Goal: Browse casually: Explore the website without a specific task or goal

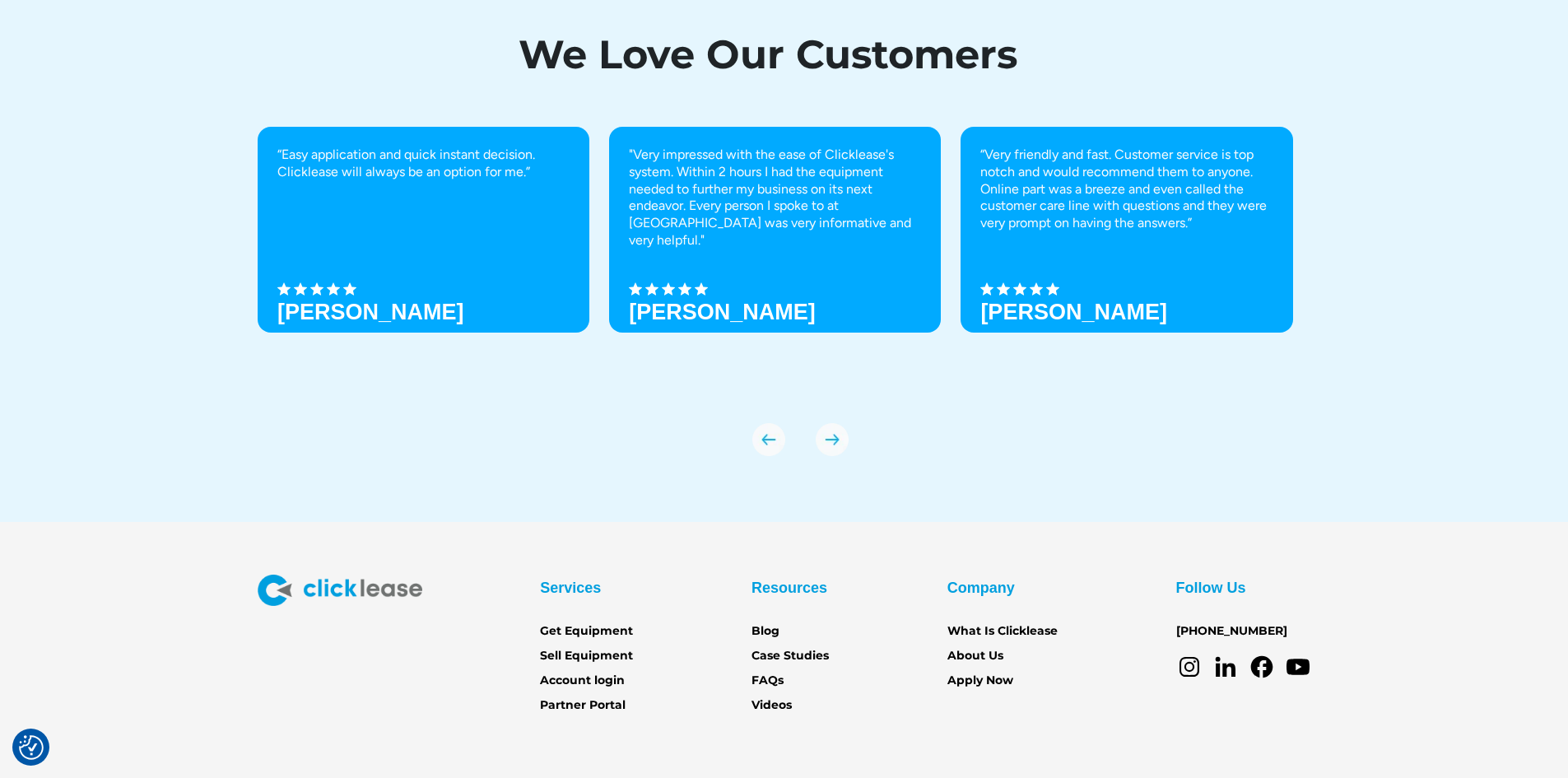
scroll to position [5727, 0]
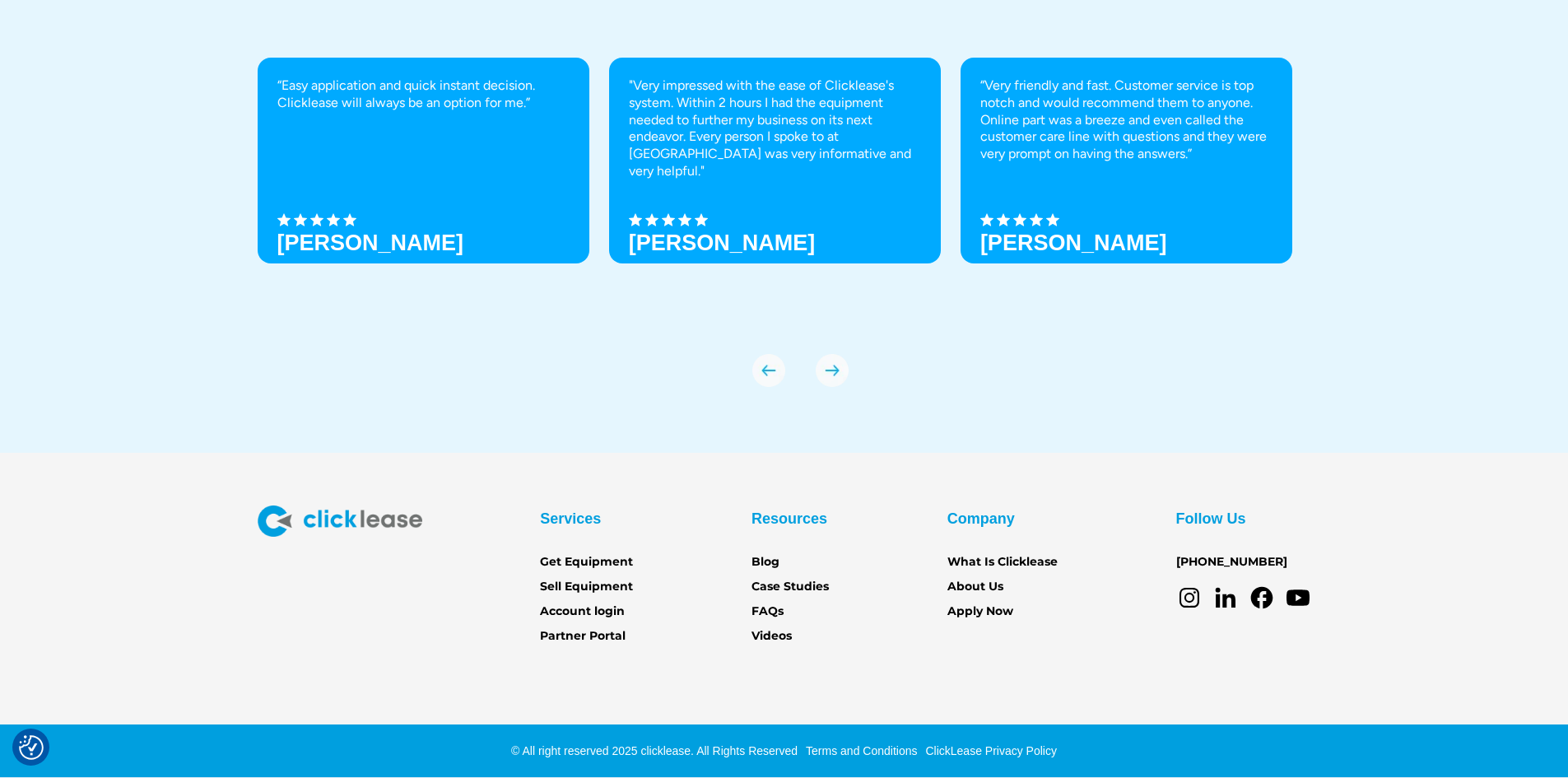
click at [104, 729] on div "© All right reserved 2025 clicklease. All Rights Reserved Terms and Conditions …" at bounding box center [784, 752] width 1568 height 53
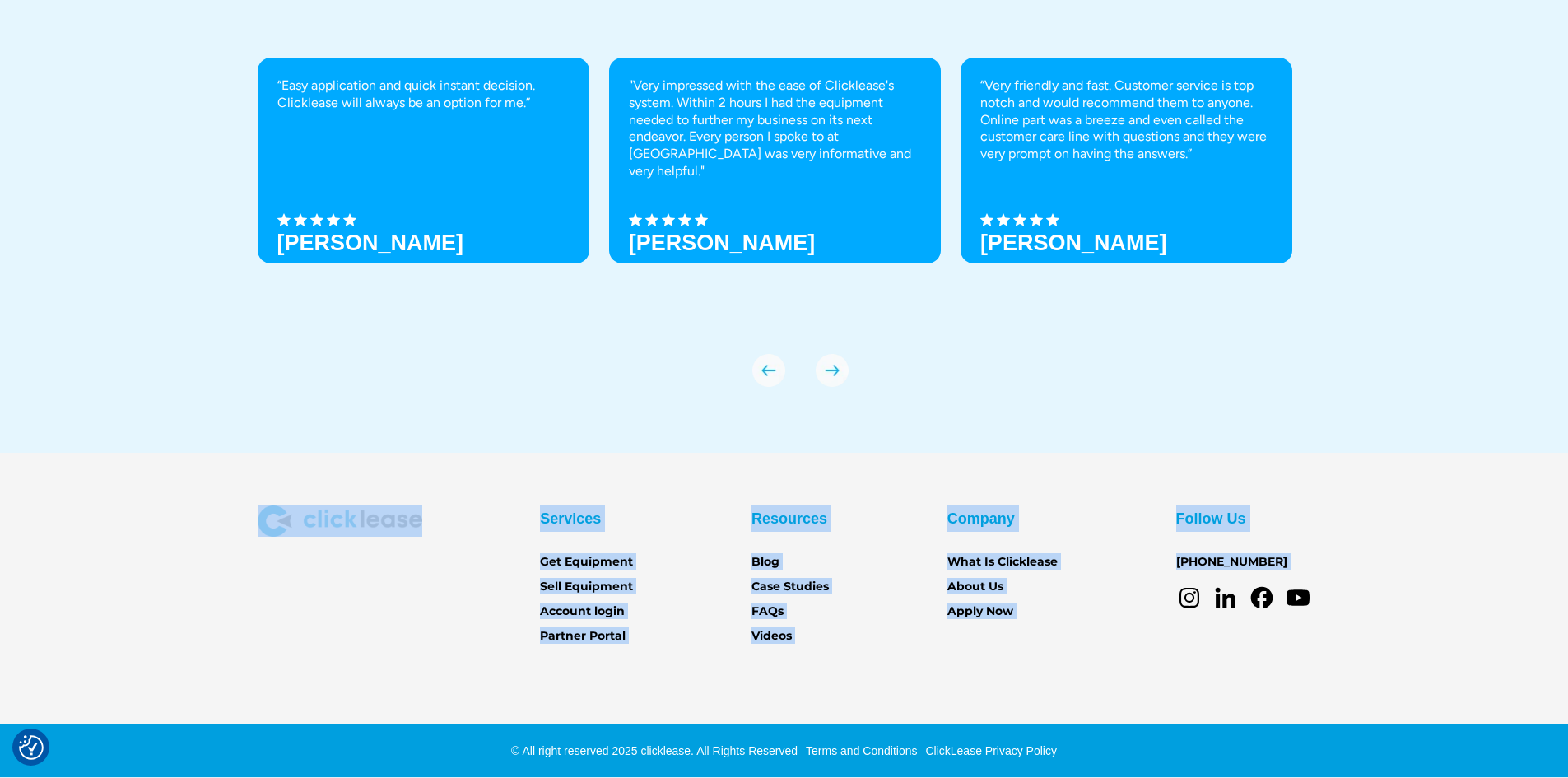
drag, startPoint x: 94, startPoint y: 638, endPoint x: 0, endPoint y: 625, distance: 94.9
click at [80, 634] on section "Services Get Equipment Sell Equipment Account login Partner Portal Resources Bl…" at bounding box center [784, 615] width 1568 height 325
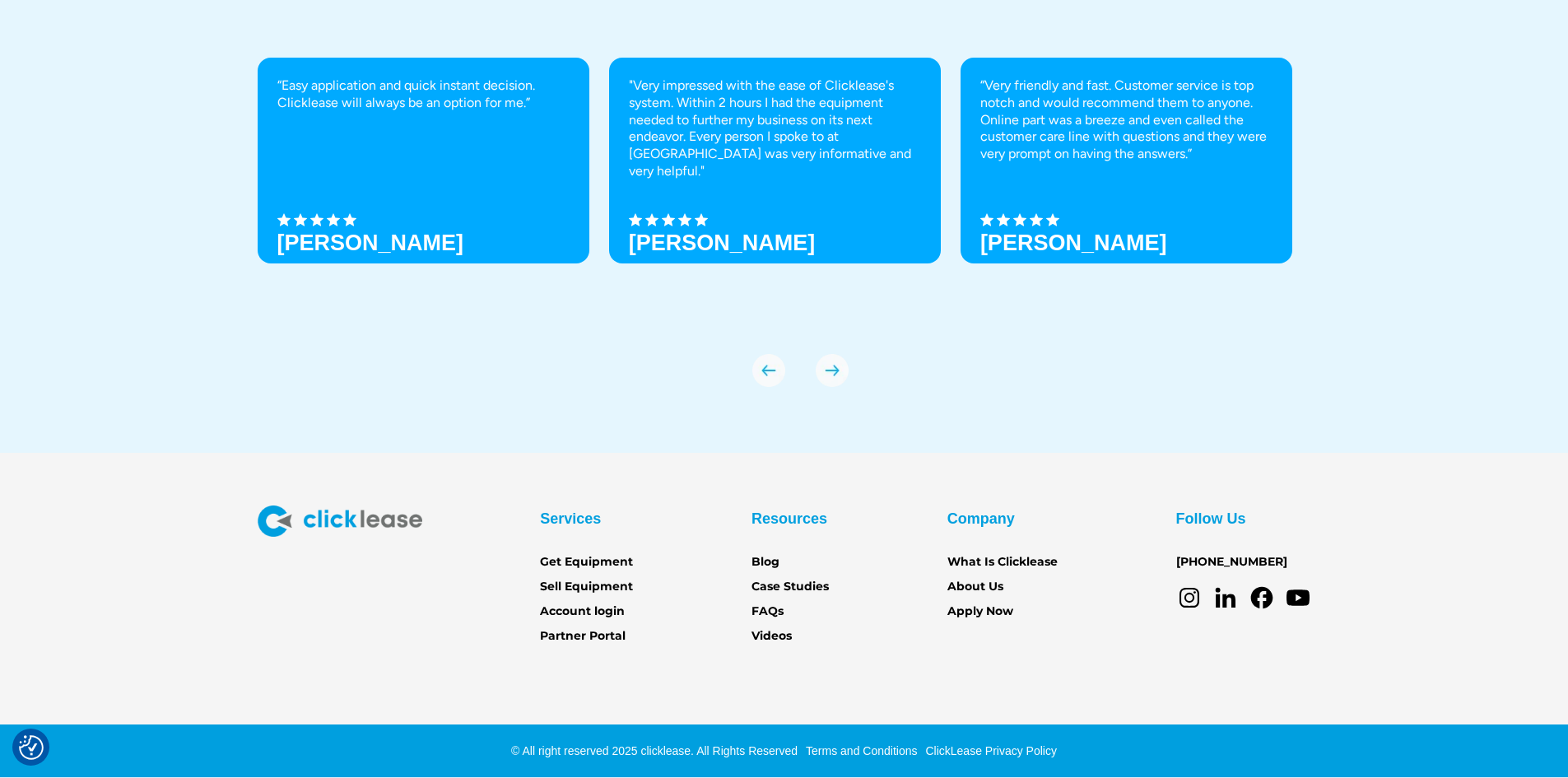
click at [5, 306] on div "We Love Our Customers “Easy application and quick instant decision. Clicklease …" at bounding box center [784, 169] width 1568 height 570
click at [4, 306] on div "We Love Our Customers “Easy application and quick instant decision. Clicklease …" at bounding box center [784, 169] width 1568 height 570
click at [9, 284] on div "We Love Our Customers “Easy application and quick instant decision. Clicklease …" at bounding box center [784, 169] width 1568 height 570
click at [12, 283] on div "We Love Our Customers “Easy application and quick instant decision. Clicklease …" at bounding box center [784, 169] width 1568 height 570
drag, startPoint x: 13, startPoint y: 287, endPoint x: 14, endPoint y: 277, distance: 10.0
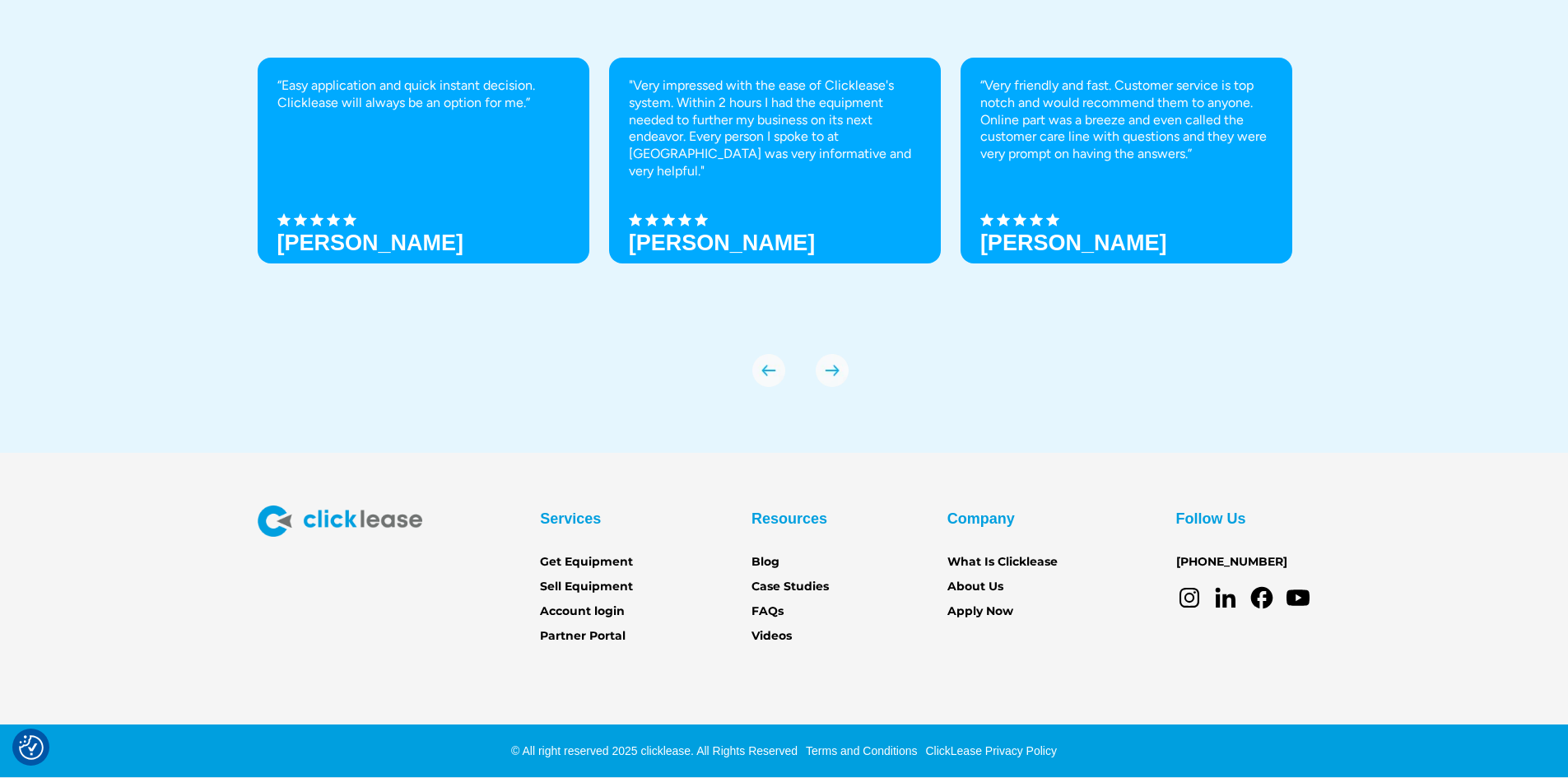
click at [18, 276] on div "We Love Our Customers “Easy application and quick instant decision. Clicklease …" at bounding box center [784, 169] width 1568 height 570
click at [20, 270] on div "We Love Our Customers “Easy application and quick instant decision. Clicklease …" at bounding box center [784, 169] width 1568 height 570
